Goal: Task Accomplishment & Management: Manage account settings

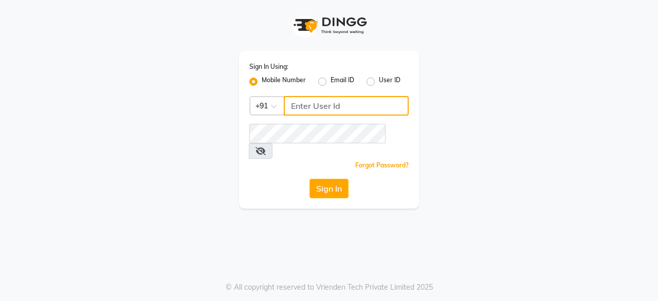
click at [335, 103] on input "Username" at bounding box center [346, 106] width 125 height 20
type input "8792223489"
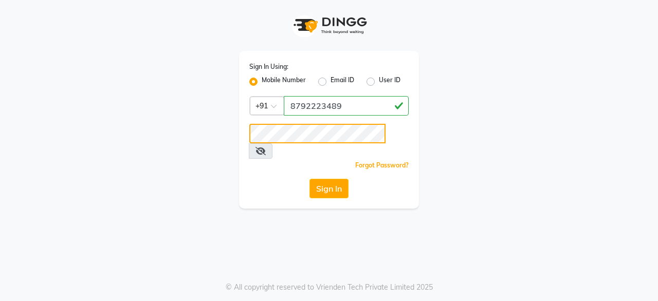
click at [310, 179] on button "Sign In" at bounding box center [329, 189] width 39 height 20
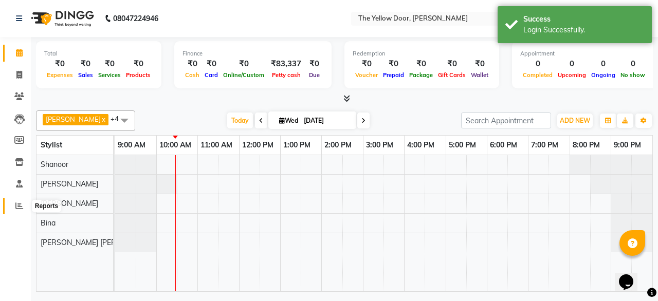
click at [18, 204] on icon at bounding box center [19, 206] width 8 height 8
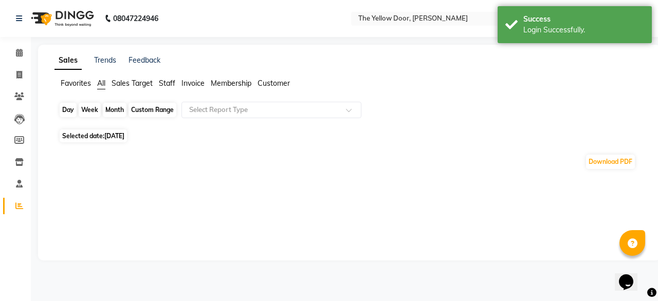
click at [67, 110] on div "Day" at bounding box center [68, 110] width 17 height 14
select select "9"
select select "2025"
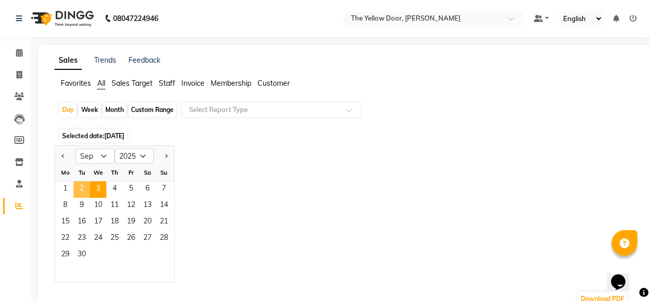
click at [74, 192] on span "2" at bounding box center [82, 189] width 16 height 16
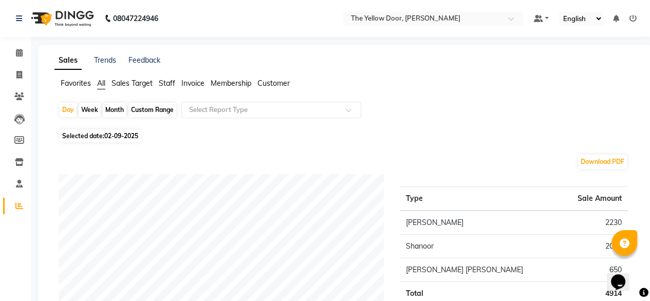
click at [113, 105] on div "Month" at bounding box center [115, 110] width 24 height 14
select select "9"
select select "2025"
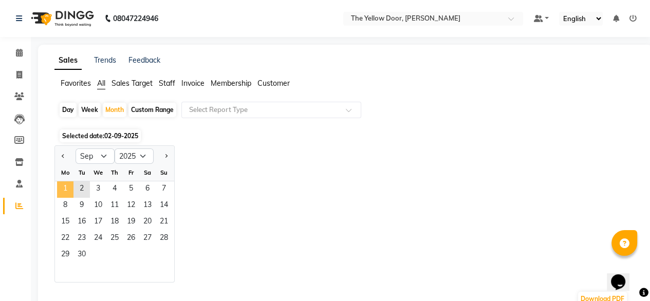
click at [61, 191] on span "1" at bounding box center [65, 189] width 16 height 16
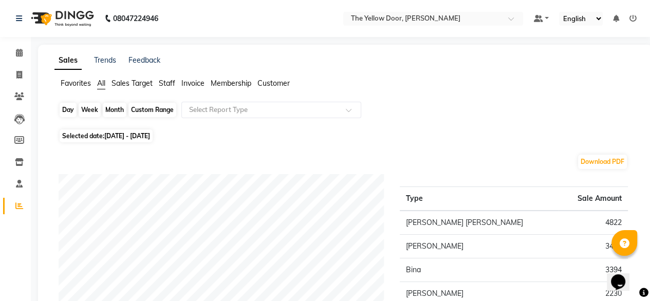
click at [114, 116] on div "Month" at bounding box center [115, 110] width 24 height 14
select select "9"
select select "2025"
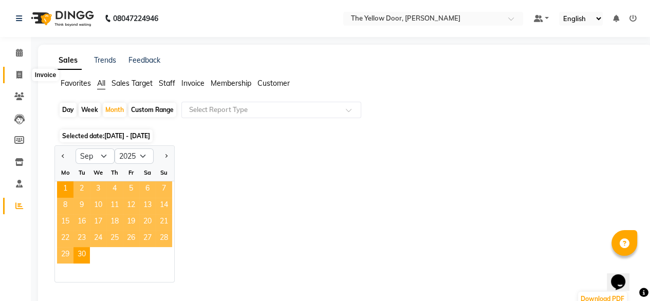
click at [18, 76] on icon at bounding box center [19, 75] width 6 height 8
select select "service"
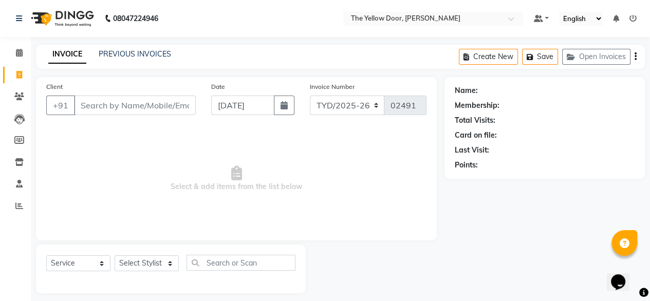
scroll to position [8, 0]
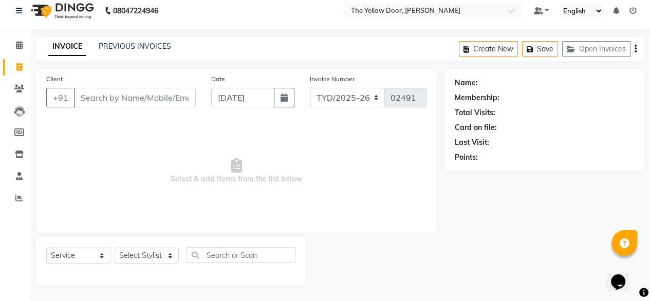
click at [146, 93] on input "Client" at bounding box center [135, 98] width 122 height 20
click at [144, 47] on link "PREVIOUS INVOICES" at bounding box center [135, 46] width 72 height 9
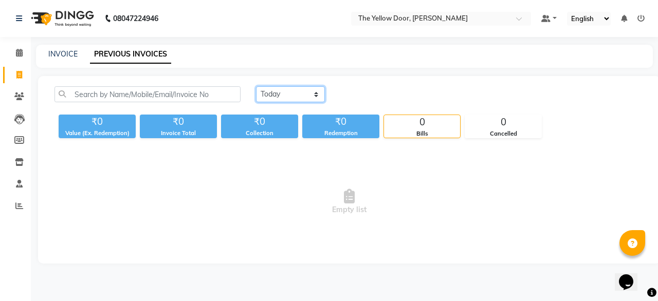
drag, startPoint x: 288, startPoint y: 89, endPoint x: 286, endPoint y: 135, distance: 45.8
click at [286, 135] on div "[DATE] [DATE] Custom Range ₹0 Value (Ex. Redemption) ₹0 Invoice Total ₹0 Collec…" at bounding box center [349, 112] width 602 height 52
select select "range"
click at [256, 86] on select "[DATE] [DATE] Custom Range" at bounding box center [290, 94] width 69 height 16
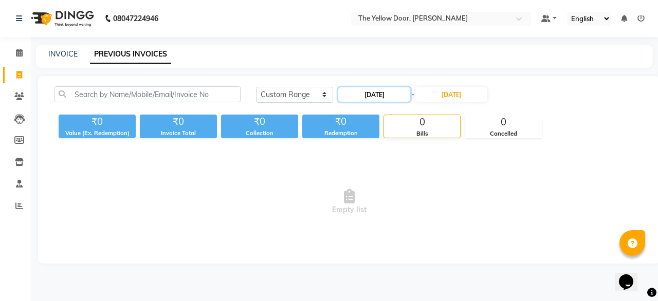
click at [384, 98] on input "[DATE]" at bounding box center [374, 94] width 72 height 14
select select "9"
select select "2025"
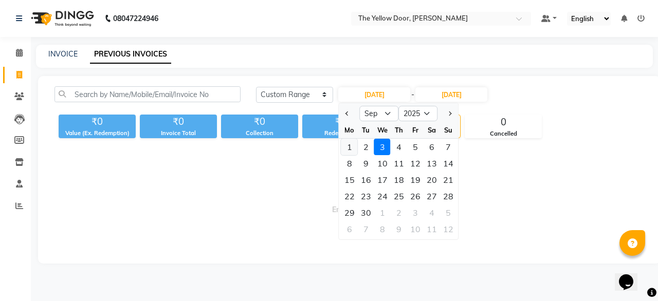
click at [354, 151] on div "1" at bounding box center [349, 147] width 16 height 16
type input "[DATE]"
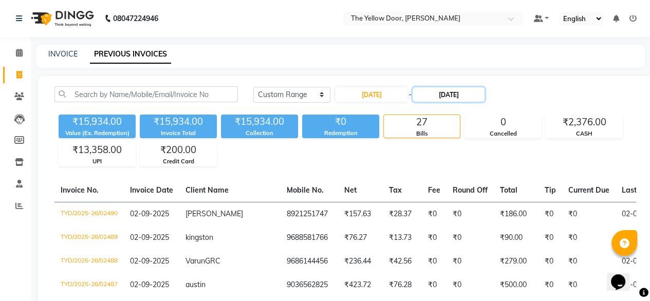
drag, startPoint x: 454, startPoint y: 97, endPoint x: 448, endPoint y: 91, distance: 8.4
click at [448, 91] on input "[DATE]" at bounding box center [449, 94] width 72 height 14
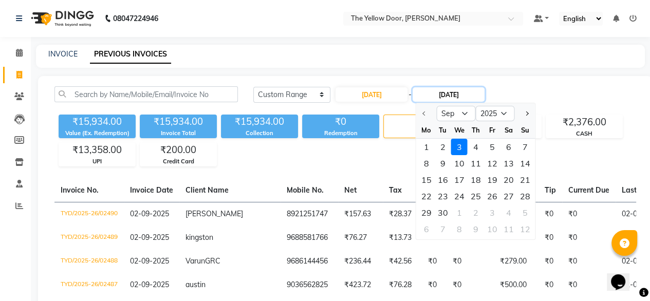
click at [448, 91] on input "[DATE]" at bounding box center [449, 94] width 72 height 14
click at [432, 145] on div "1" at bounding box center [427, 147] width 16 height 16
type input "[DATE]"
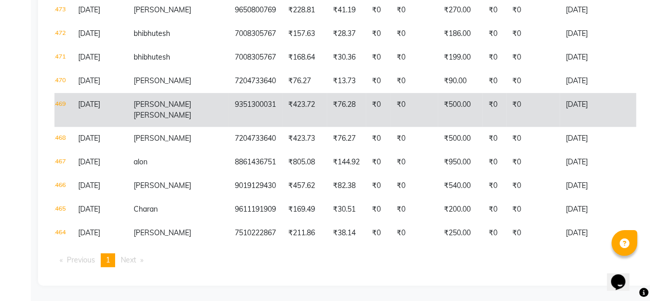
scroll to position [0, 51]
click at [483, 98] on td "₹0" at bounding box center [495, 110] width 24 height 34
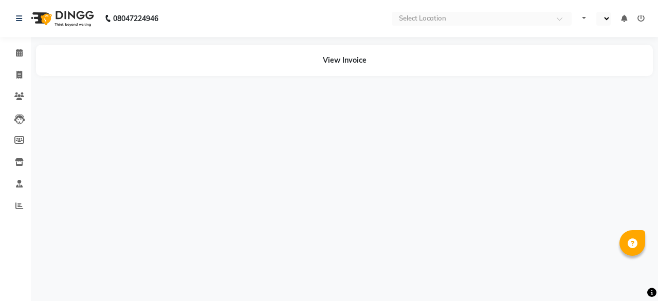
select select "en"
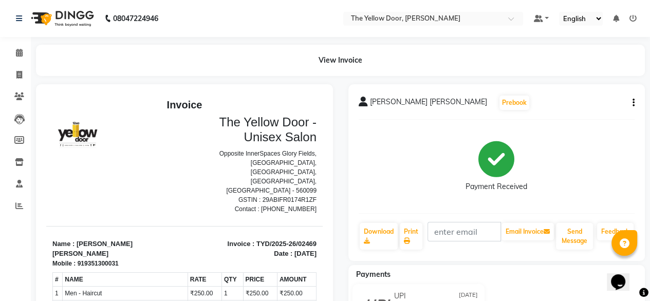
click at [634, 108] on div "[PERSON_NAME] [PERSON_NAME] Prebook" at bounding box center [497, 103] width 277 height 16
click at [634, 103] on icon "button" at bounding box center [634, 103] width 2 height 1
click at [589, 111] on div "Edit Item Staff" at bounding box center [582, 109] width 70 height 13
select select
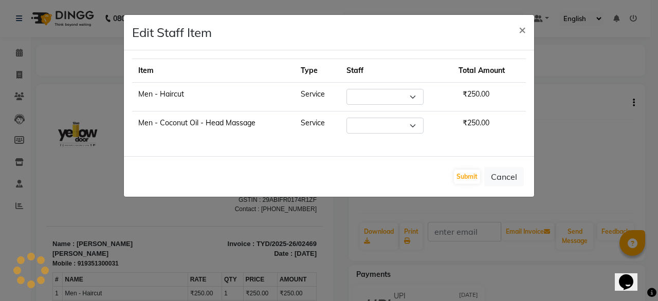
select select "71545"
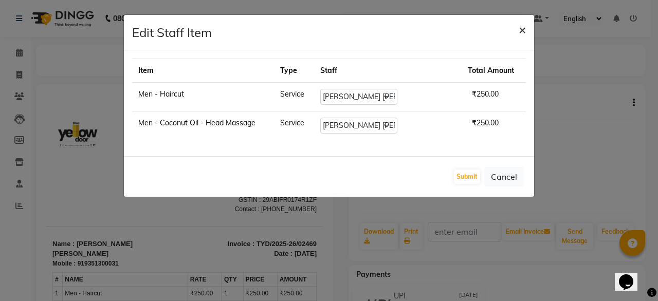
click at [521, 26] on span "×" at bounding box center [522, 29] width 7 height 15
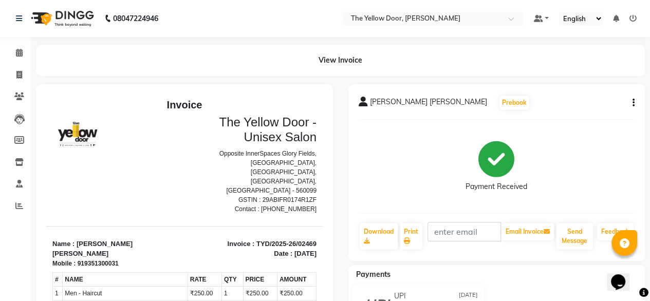
click at [634, 103] on icon "button" at bounding box center [634, 103] width 2 height 1
click at [585, 111] on div "Edit Item Staff" at bounding box center [582, 109] width 70 height 13
select select "71545"
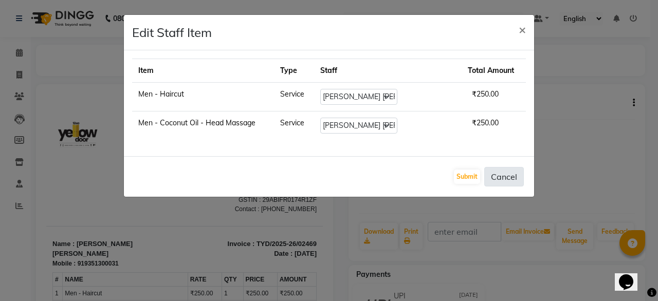
click at [509, 171] on button "Cancel" at bounding box center [504, 177] width 40 height 20
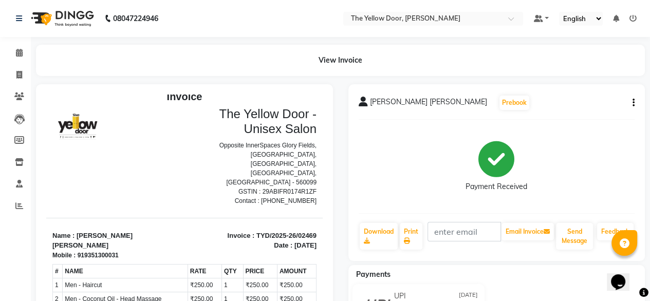
click at [631, 102] on button "button" at bounding box center [632, 103] width 6 height 11
click at [619, 166] on div "Payment Received" at bounding box center [497, 166] width 277 height 77
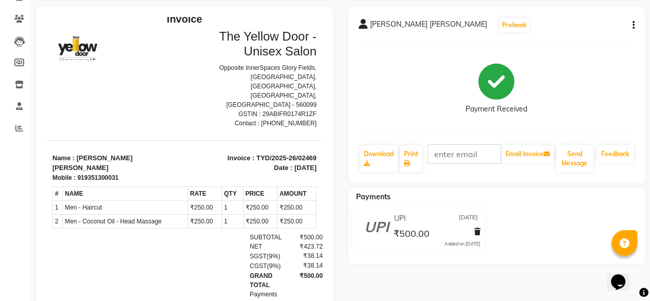
scroll to position [78, 0]
